Goal: Navigation & Orientation: Find specific page/section

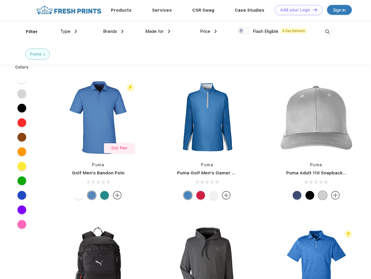
click at [296, 10] on link "Add your Logo Design Tool" at bounding box center [299, 10] width 48 height 10
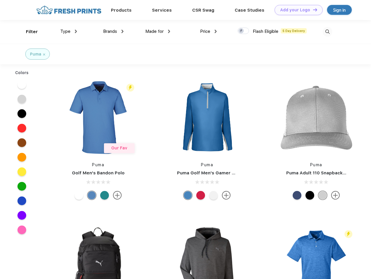
click at [0, 0] on div "Design Tool" at bounding box center [0, 0] width 0 height 0
click at [312, 10] on link "Add your Logo Design Tool" at bounding box center [299, 10] width 48 height 10
click at [28, 32] on div "Filter" at bounding box center [32, 32] width 12 height 7
click at [69, 31] on span "Type" at bounding box center [65, 31] width 10 height 5
click at [113, 31] on span "Brands" at bounding box center [110, 31] width 14 height 5
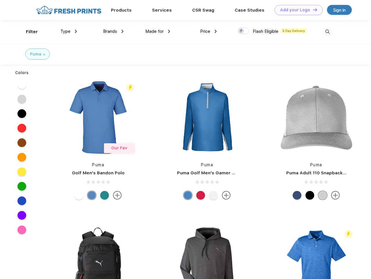
click at [158, 31] on span "Made for" at bounding box center [154, 31] width 18 height 5
click at [208, 31] on span "Price" at bounding box center [205, 31] width 10 height 5
click at [243, 31] on div at bounding box center [243, 31] width 11 height 6
click at [241, 31] on input "checkbox" at bounding box center [240, 29] width 4 height 4
click at [327, 32] on img at bounding box center [328, 32] width 10 height 10
